Goal: Information Seeking & Learning: Learn about a topic

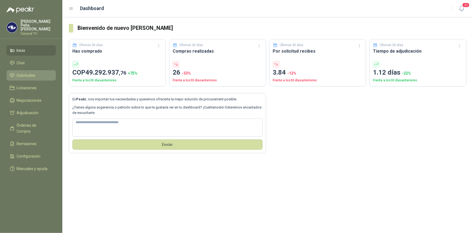
click at [24, 72] on span "Solicitudes" at bounding box center [26, 75] width 19 height 6
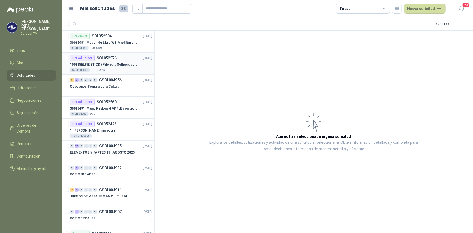
click at [117, 62] on p "1001 | SELFIE STICK (Palo para Selfies), segun link adjunto" at bounding box center [103, 64] width 67 height 5
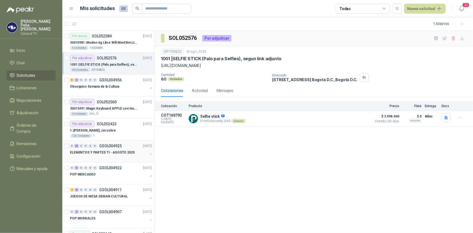
click at [108, 150] on p "ELEMENTOS Y PARTES TI - AGOSTO 2025" at bounding box center [102, 152] width 65 height 5
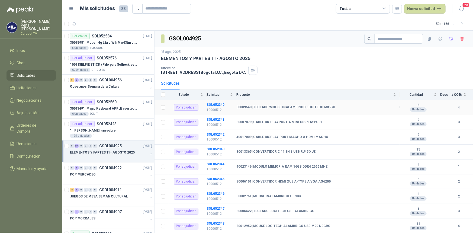
click at [262, 107] on b "30009548 | TECLADO/MOUSE INALAMBRICO LOGITECH MK270" at bounding box center [285, 107] width 99 height 4
click at [217, 103] on b "SOL052340" at bounding box center [215, 105] width 18 height 4
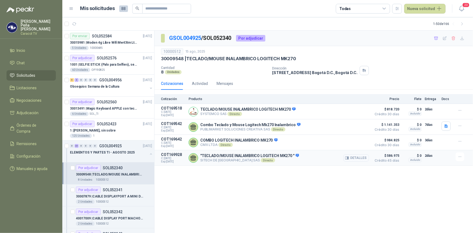
click at [358, 158] on button "Detalles" at bounding box center [355, 157] width 25 height 7
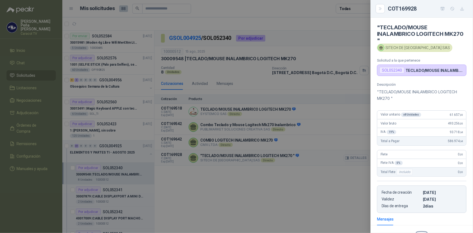
scroll to position [68, 0]
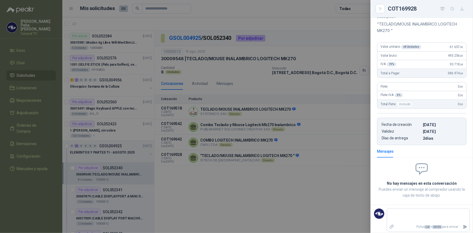
click at [334, 172] on div at bounding box center [236, 116] width 473 height 233
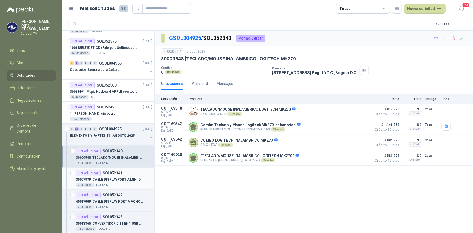
scroll to position [24, 0]
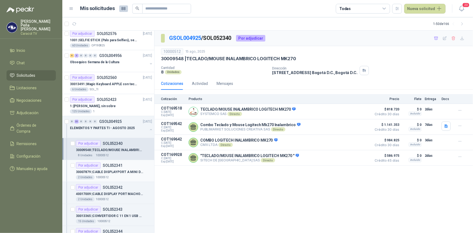
click at [122, 169] on p "30007879 | CABLE DISPLAYPORT A MINI DISPLAYPORT" at bounding box center [109, 171] width 67 height 5
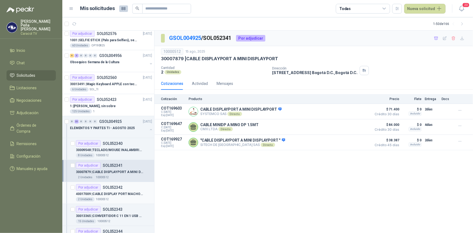
click at [113, 192] on p "40017009 | CABLE DISPLAY PORT MACHO A HDMI MACHO" at bounding box center [109, 193] width 67 height 5
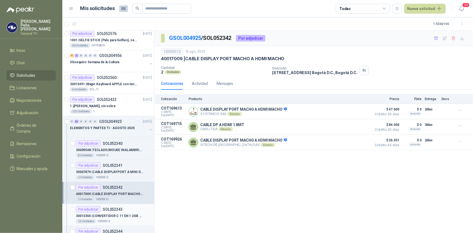
click at [114, 216] on p "30013365 | CONVERTIDOR C 11 EN 1 USB RJ45 XUE" at bounding box center [109, 215] width 67 height 5
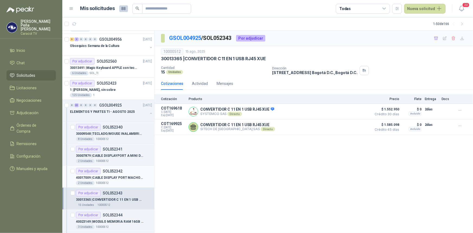
scroll to position [49, 0]
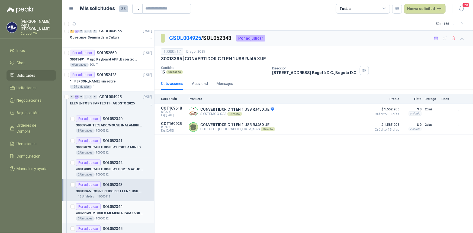
click at [120, 211] on p "40023149 | MODULO MEMORIA RAM 16GB DDR4 2666 MHZ" at bounding box center [109, 212] width 67 height 5
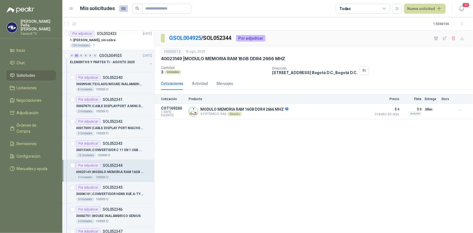
scroll to position [98, 0]
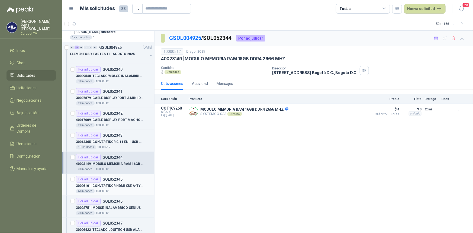
click at [111, 188] on div "30006101 | CONVERTIDOR HDMI XUE A-TYPE A VGA AG6200" at bounding box center [114, 185] width 76 height 7
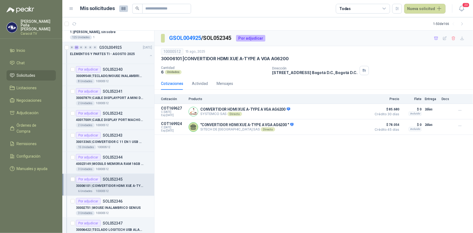
click at [119, 206] on p "30002751 | MOUSE INALAMBRICO GENIUS" at bounding box center [108, 207] width 65 height 5
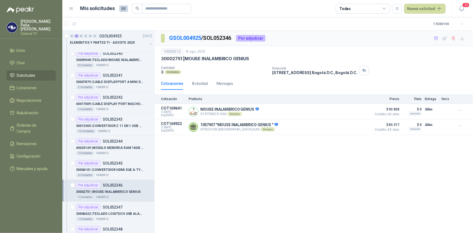
scroll to position [123, 0]
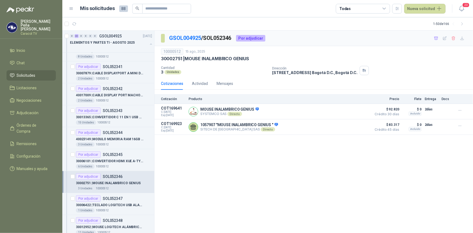
click at [119, 206] on p "30006422 | TECLADO LOGITECH USB ALAMBRICO" at bounding box center [109, 204] width 67 height 5
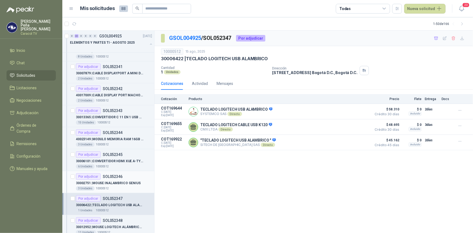
scroll to position [148, 0]
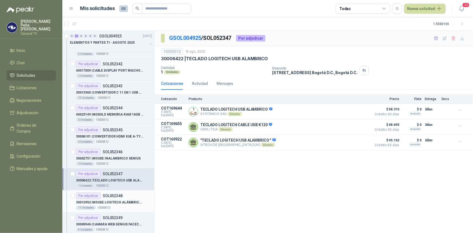
click at [118, 203] on p "30012952 | MOUSE LOGITECH ALÁMBRICO USB M90 NEGRO" at bounding box center [109, 202] width 67 height 5
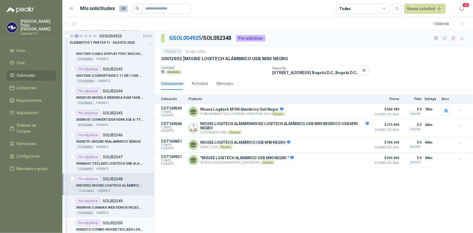
scroll to position [172, 0]
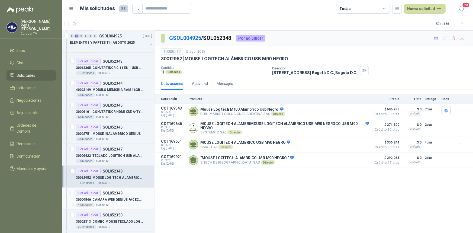
click at [111, 199] on p "30009546 | CAMARA WEB GENIUS FACECAM 1000X" at bounding box center [109, 199] width 67 height 5
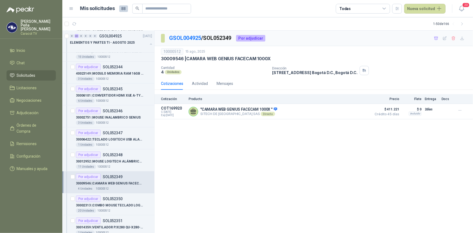
scroll to position [197, 0]
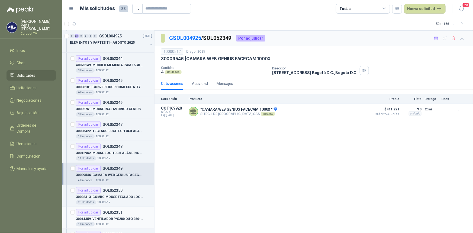
click at [113, 216] on p "30014359 | VENTILADOR P/X280 QU-X280-FAN QUETTERLEE" at bounding box center [109, 218] width 67 height 5
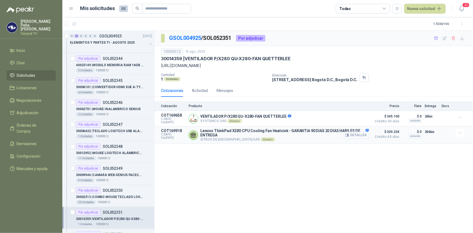
click at [359, 137] on button "Detalles" at bounding box center [355, 134] width 25 height 7
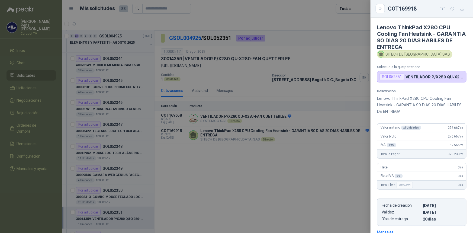
click at [300, 158] on div at bounding box center [236, 116] width 473 height 233
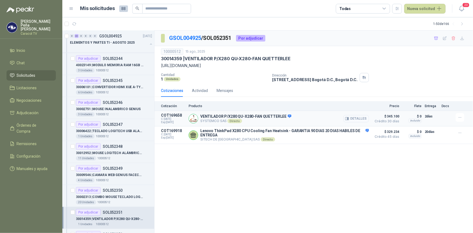
click at [354, 117] on button "Detalles" at bounding box center [355, 118] width 25 height 7
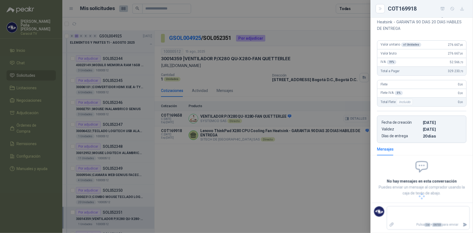
scroll to position [64, 0]
click at [213, 166] on div at bounding box center [236, 116] width 473 height 233
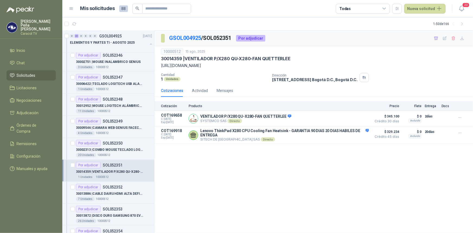
scroll to position [246, 0]
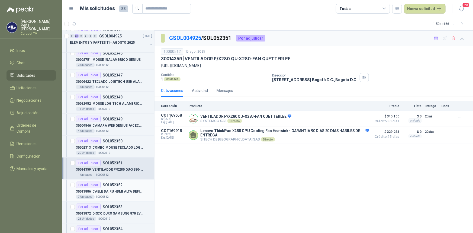
click at [125, 192] on p "30013886 | CABLE DAIRU HDMI ALTA DEFINICIÓN 4K 2M" at bounding box center [109, 191] width 67 height 5
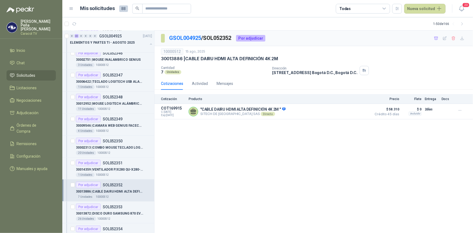
scroll to position [271, 0]
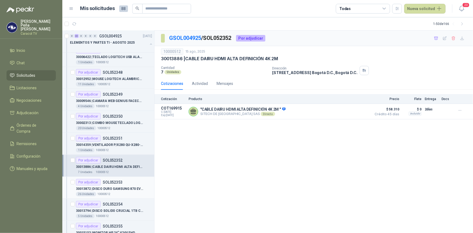
click at [121, 189] on p "30013872 | DISCO DURO SAMSUNG 870 EVO MZ-77E1T0 1TB" at bounding box center [109, 188] width 67 height 5
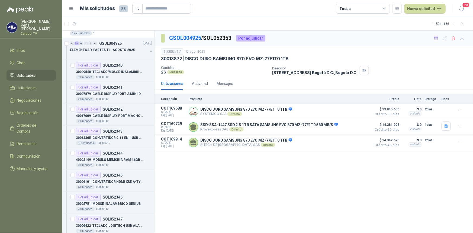
scroll to position [74, 0]
